Goal: Information Seeking & Learning: Learn about a topic

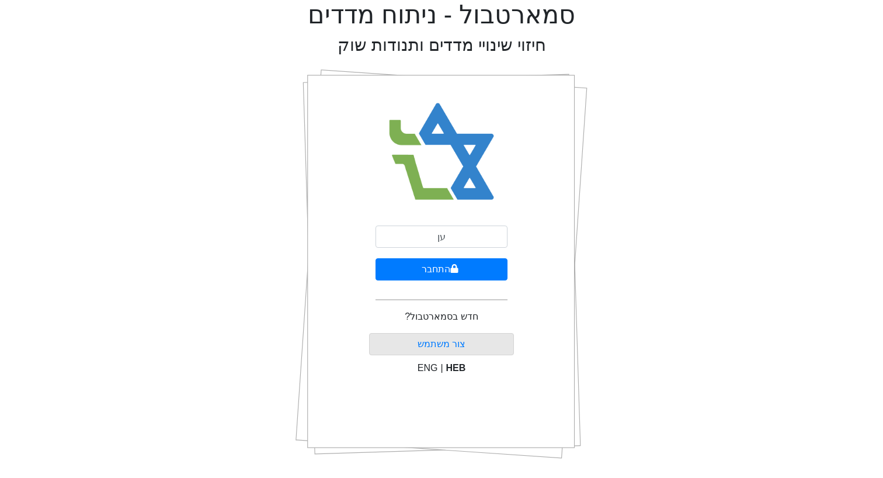
type input "ע"
type input "[EMAIL_ADDRESS][DOMAIN_NAME]"
click at [376, 258] on button "התחבר" at bounding box center [442, 269] width 132 height 22
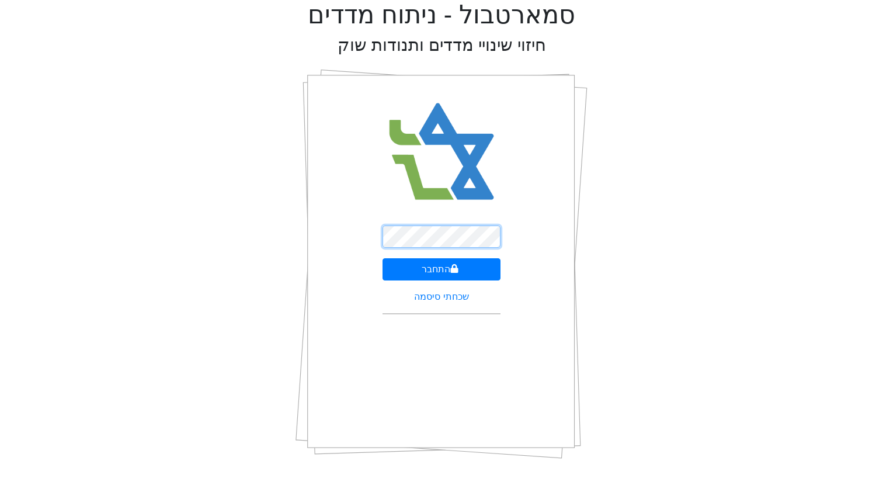
click at [383, 258] on button "התחבר" at bounding box center [442, 269] width 119 height 22
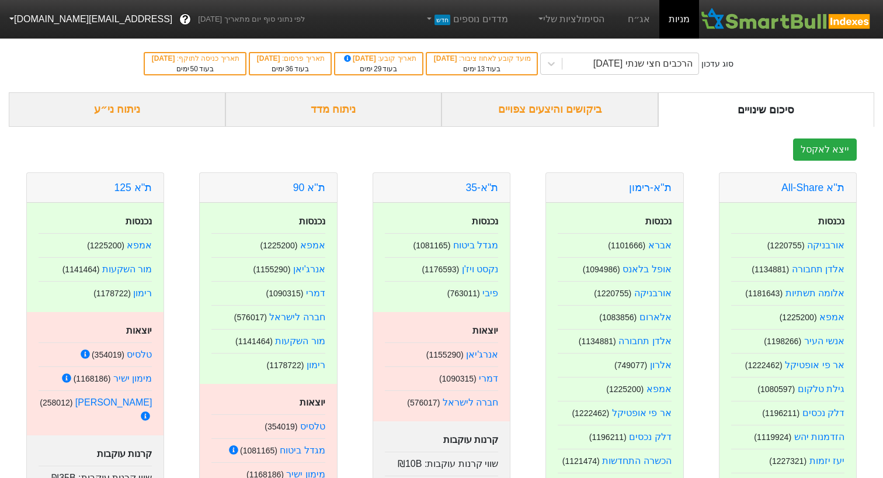
click at [589, 109] on div "ביקושים והיצעים צפויים" at bounding box center [550, 109] width 217 height 34
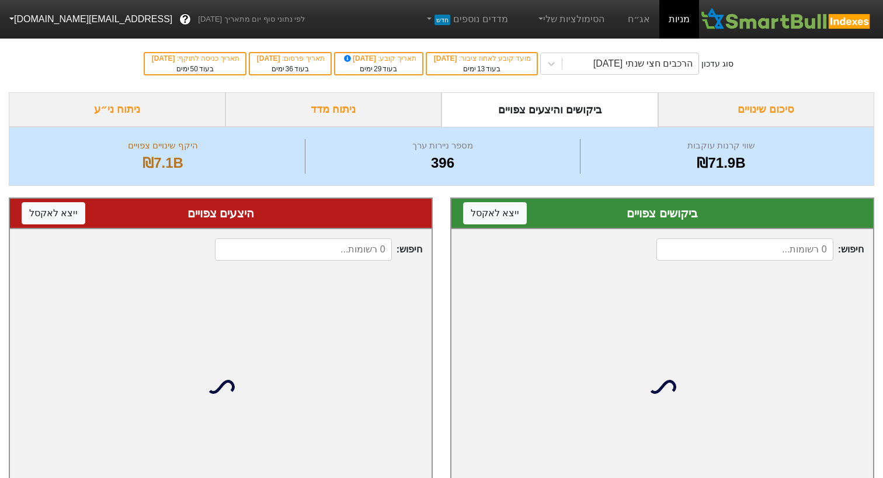
click at [618, 30] on div "הסימולציות שלי" at bounding box center [570, 19] width 97 height 39
click at [651, 22] on link "אג״ח" at bounding box center [639, 19] width 41 height 39
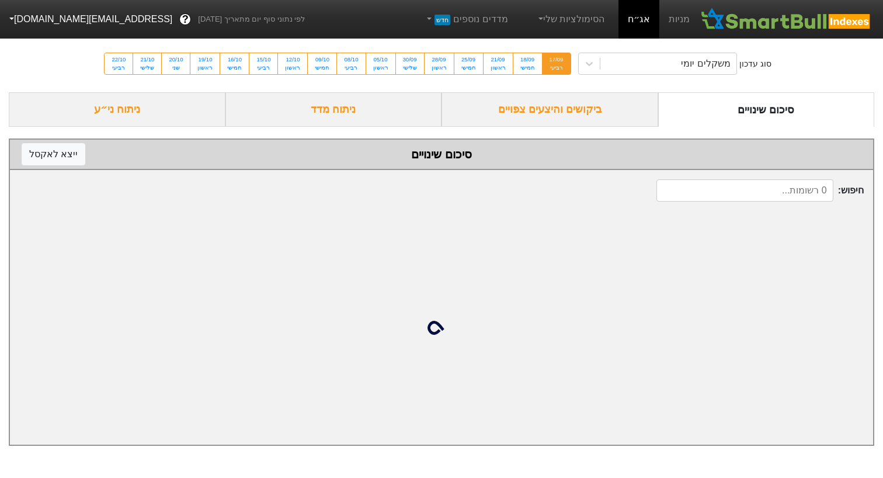
click at [572, 109] on div "ביקושים והיצעים צפויים" at bounding box center [550, 109] width 217 height 34
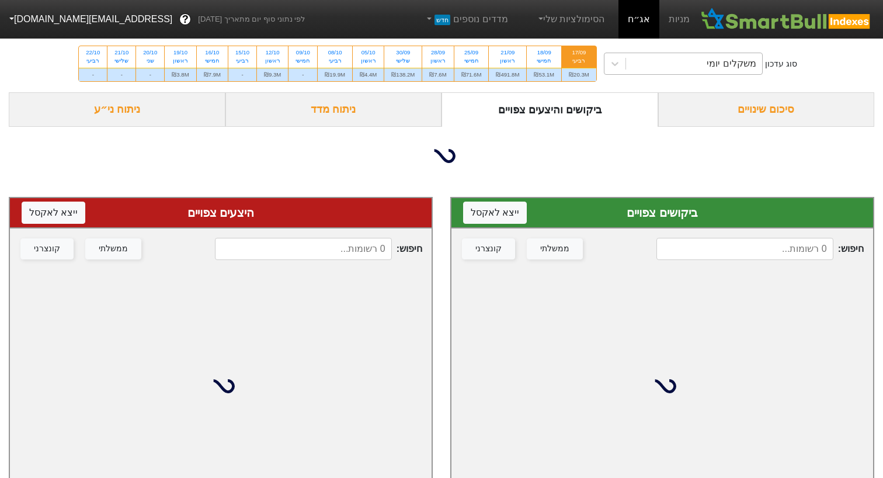
click at [654, 61] on div "משקלים יומי" at bounding box center [694, 63] width 136 height 21
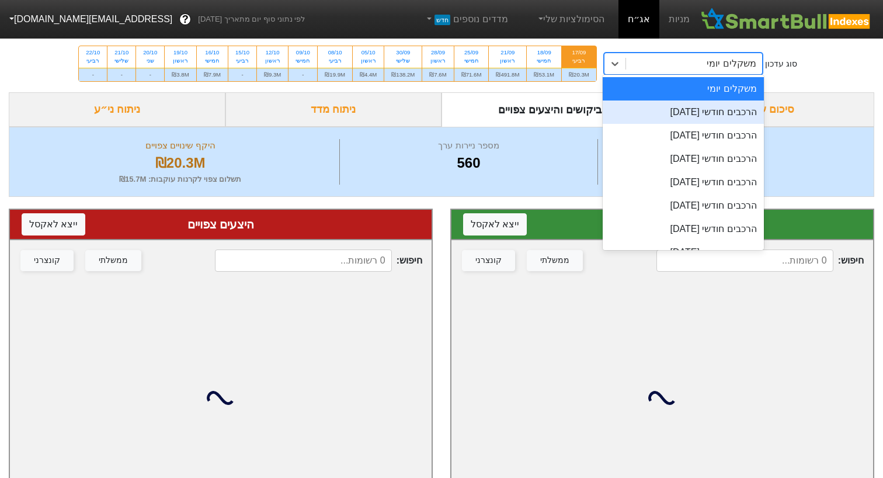
click at [646, 114] on div "הרכבים חודשי [DATE]" at bounding box center [683, 111] width 161 height 23
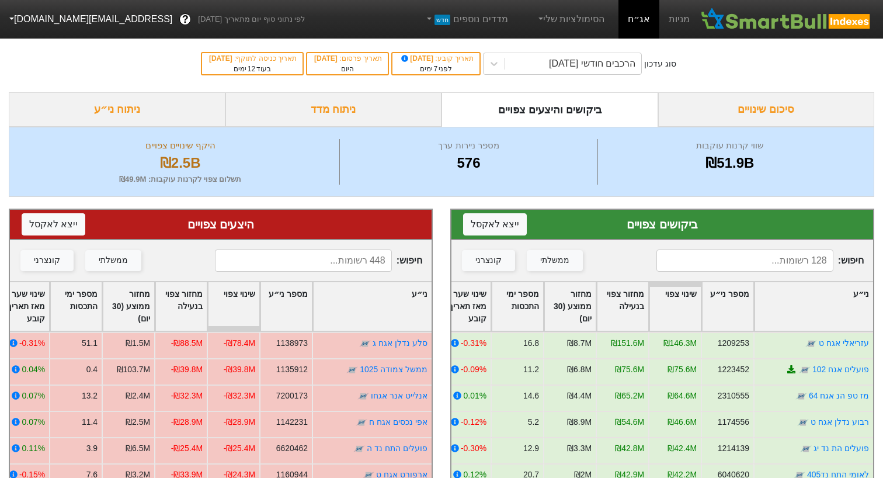
click at [126, 105] on div "ניתוח ני״ע" at bounding box center [117, 109] width 217 height 34
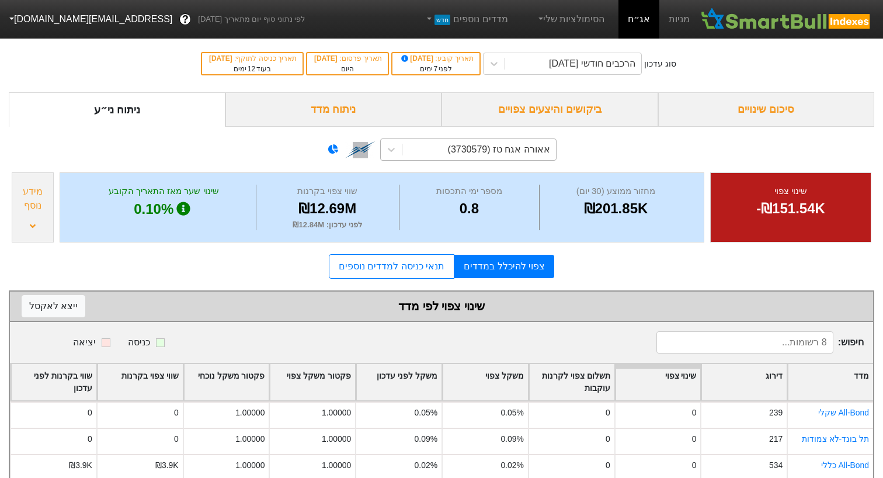
click at [447, 157] on div "אאורה אגח טז (3730579)" at bounding box center [480, 149] width 154 height 21
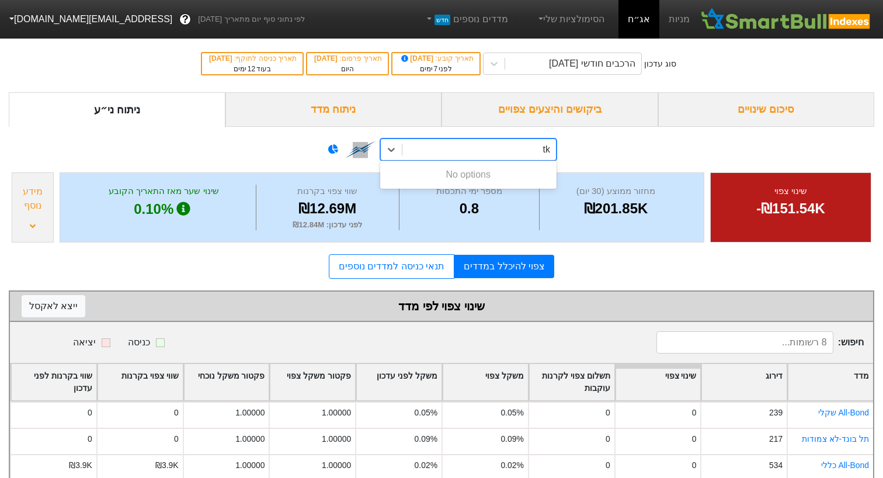
type input "t"
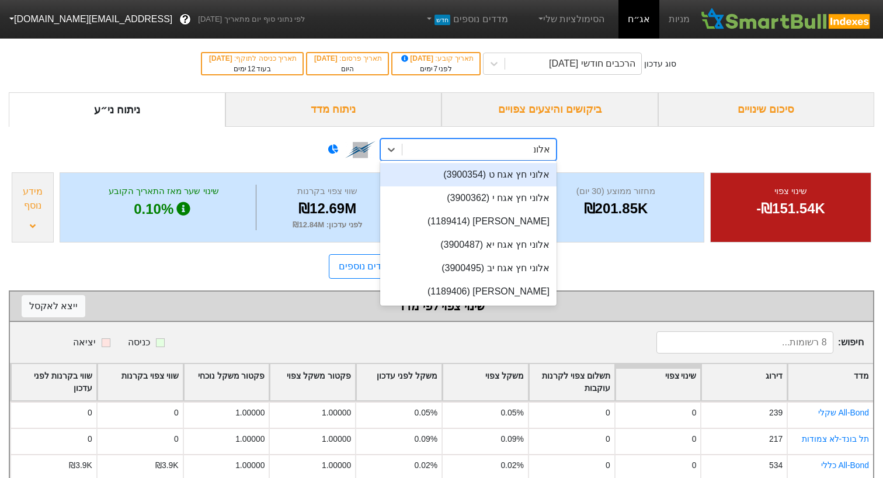
type input "אלוני"
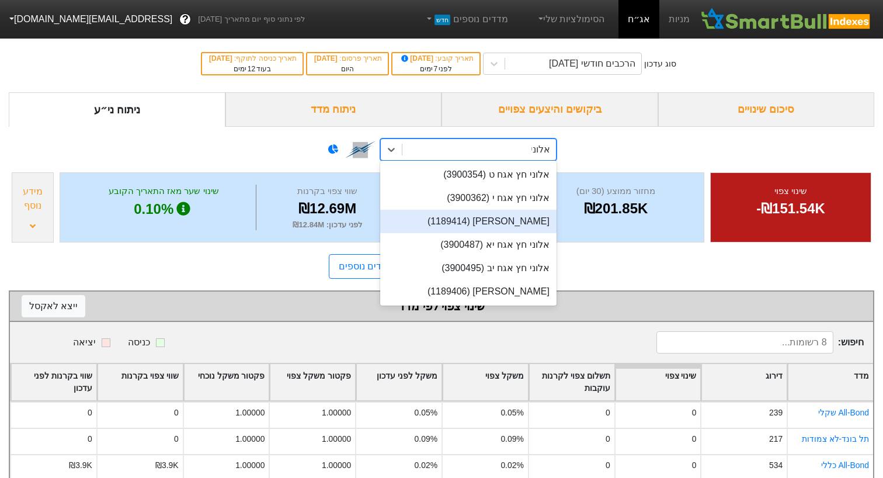
click at [449, 223] on div "[PERSON_NAME] (1189414)" at bounding box center [468, 221] width 176 height 23
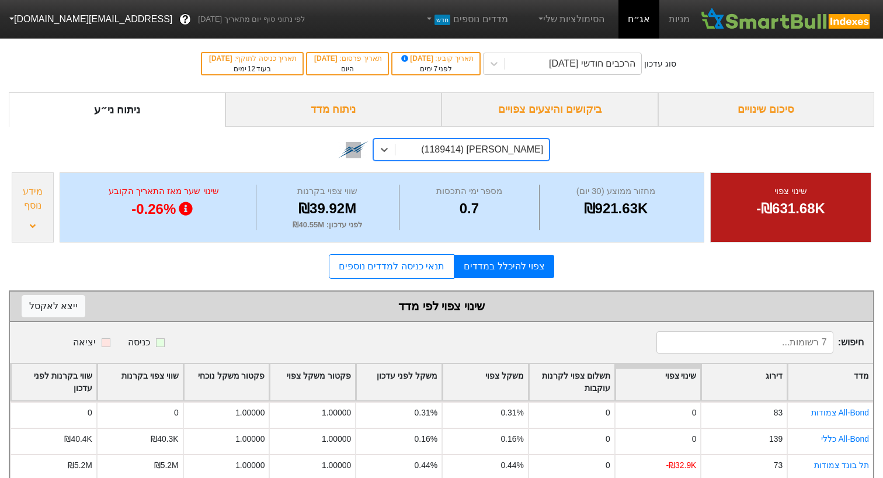
scroll to position [120, 0]
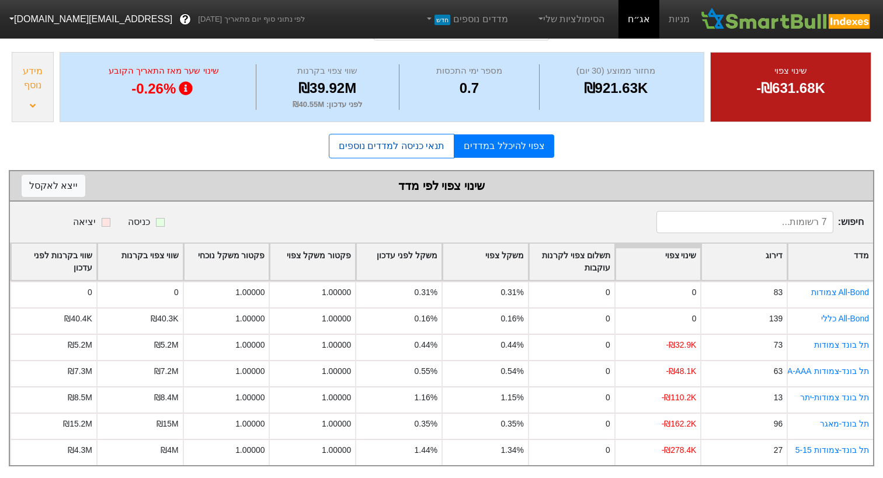
click at [413, 146] on link "תנאי כניסה למדדים נוספים" at bounding box center [392, 146] width 126 height 25
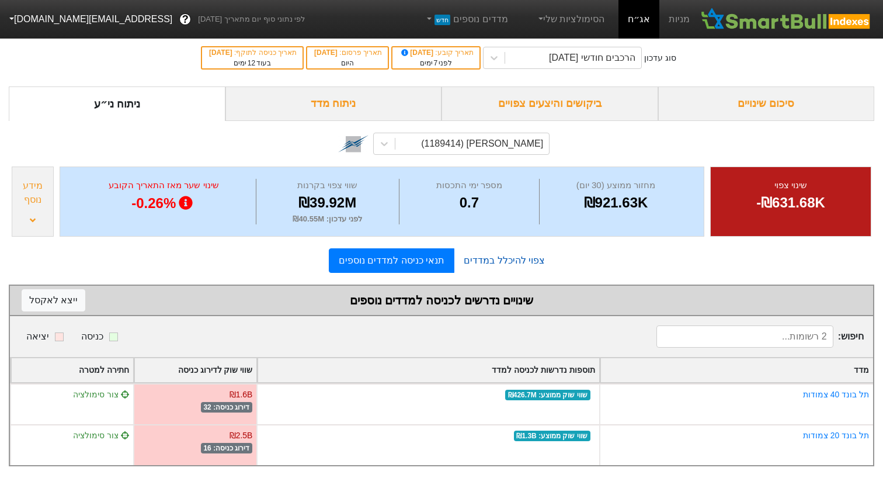
click at [465, 265] on link "צפוי להיכלל במדדים" at bounding box center [505, 260] width 100 height 23
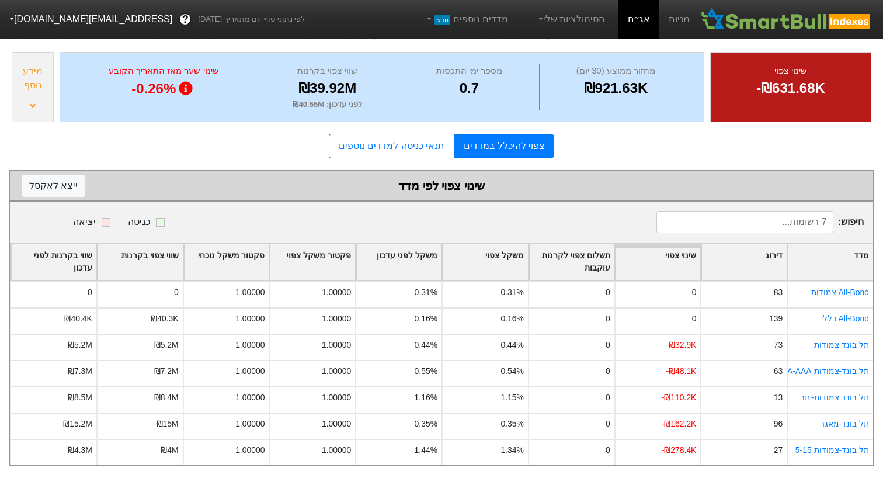
scroll to position [120, 0]
